Goal: Task Accomplishment & Management: Manage account settings

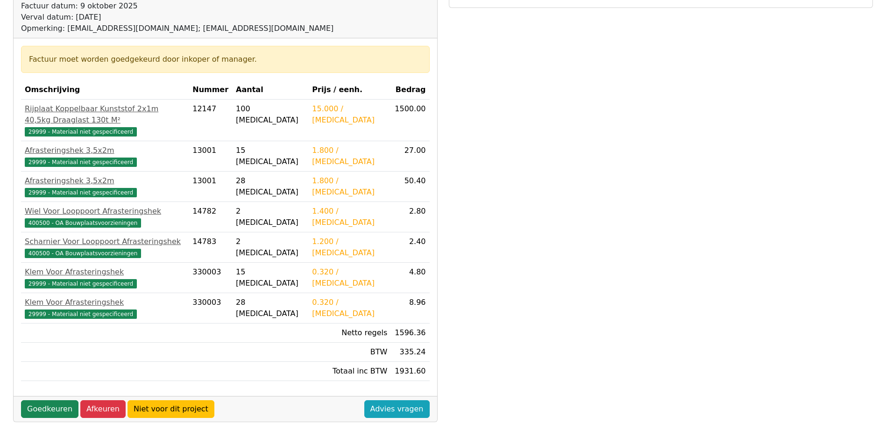
scroll to position [140, 0]
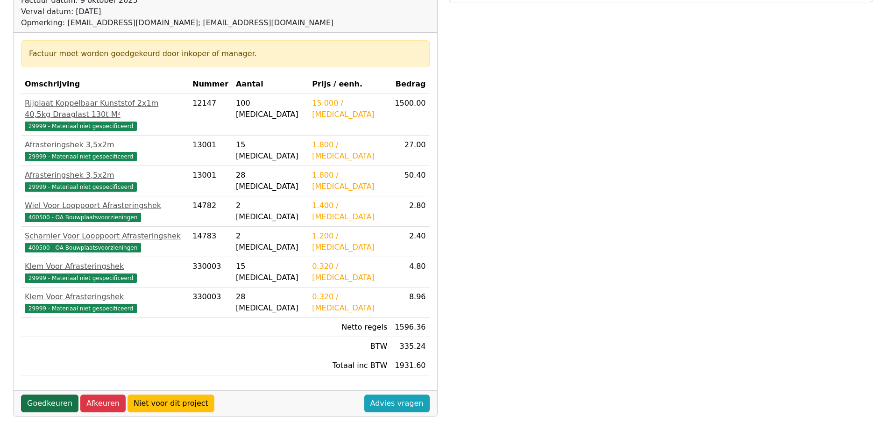
click at [50, 394] on link "Goedkeuren" at bounding box center [49, 403] width 57 height 18
